Goal: Navigation & Orientation: Find specific page/section

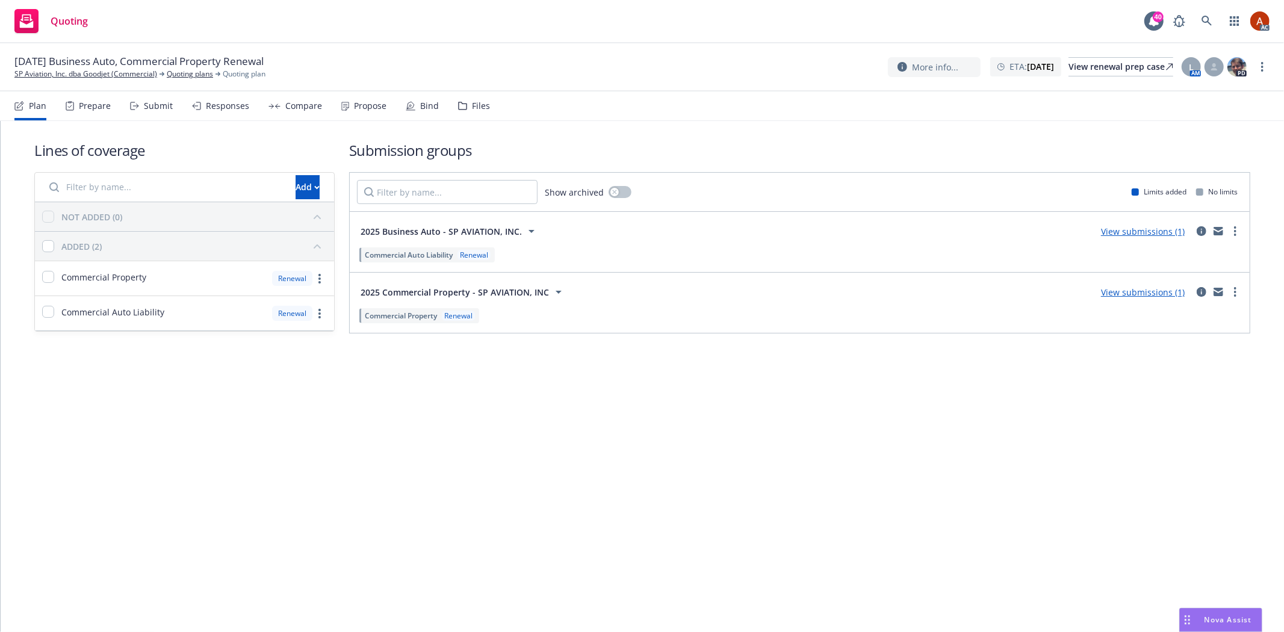
click at [87, 113] on div "Prepare" at bounding box center [88, 106] width 45 height 29
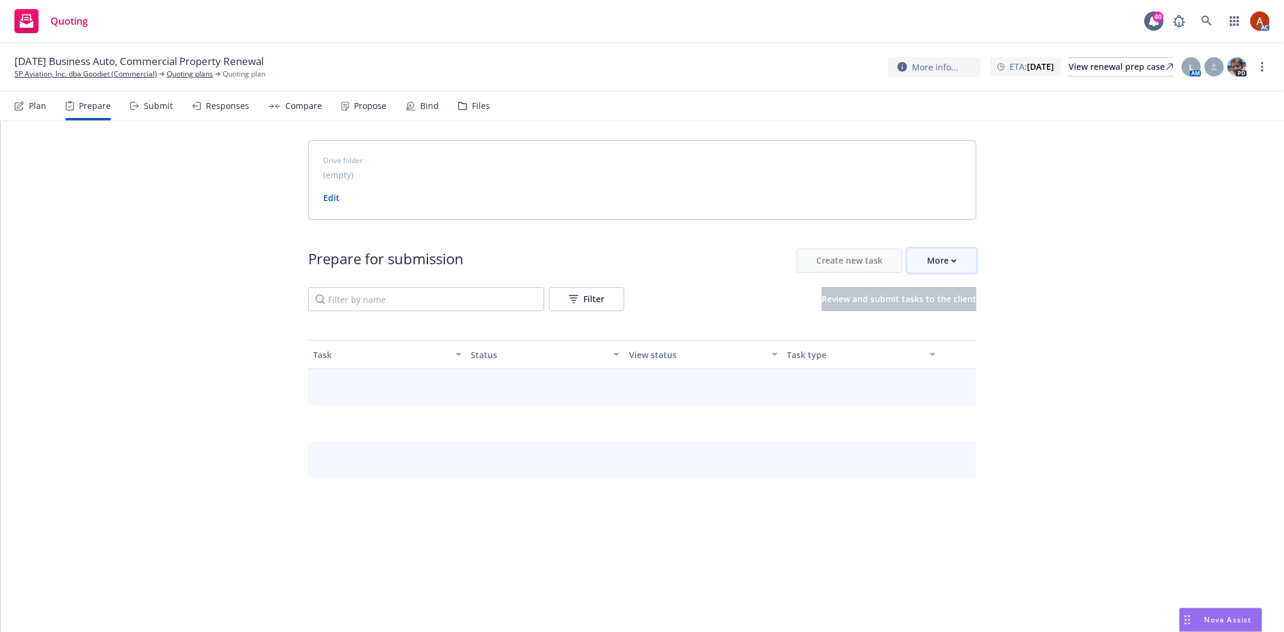
click at [934, 260] on div "More" at bounding box center [942, 260] width 30 height 23
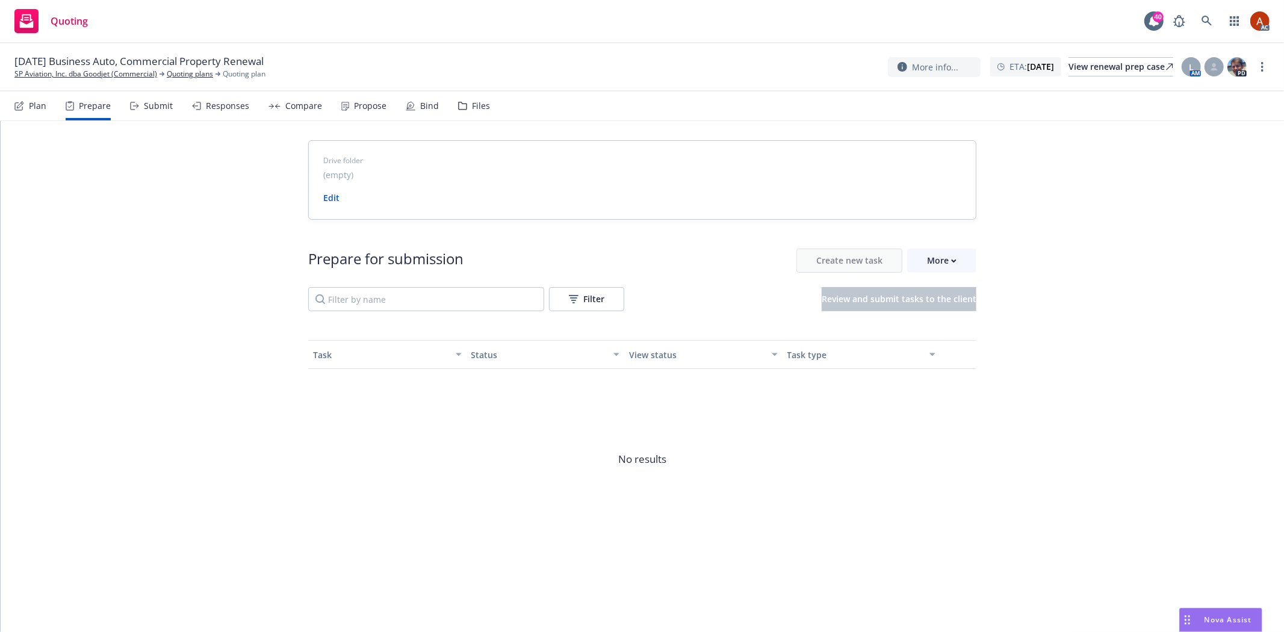
click at [935, 316] on span "Go to Indio account" at bounding box center [961, 316] width 107 height 11
click at [187, 75] on link "Quoting plans" at bounding box center [190, 74] width 46 height 11
